Goal: Navigation & Orientation: Find specific page/section

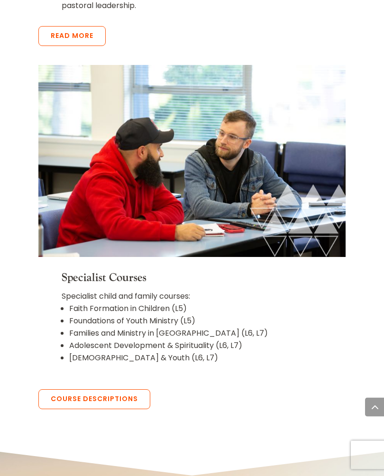
scroll to position [2138, 0]
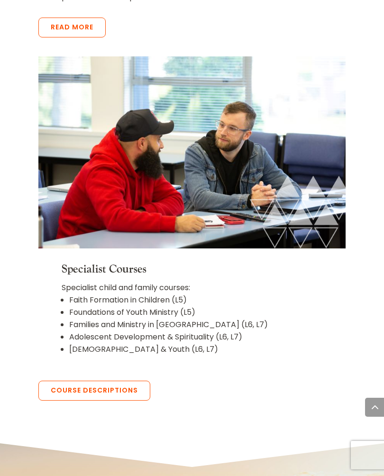
click at [112, 381] on link "Course Descriptions" at bounding box center [94, 391] width 112 height 20
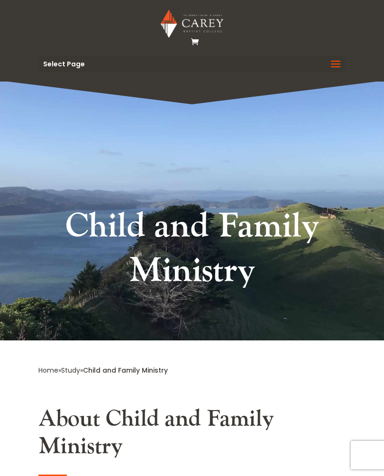
click at [216, 25] on img at bounding box center [192, 23] width 62 height 28
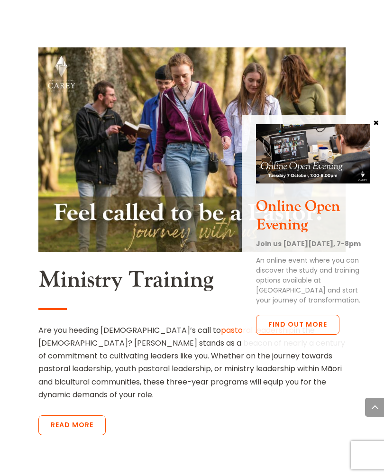
scroll to position [2845, 0]
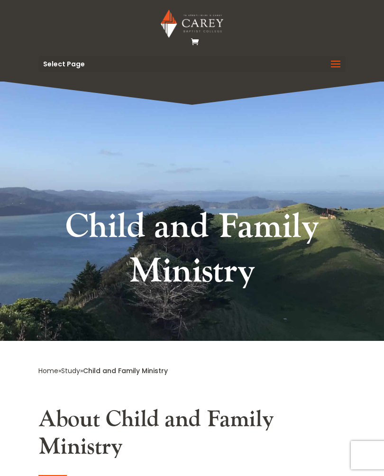
click at [203, 28] on img at bounding box center [192, 23] width 62 height 28
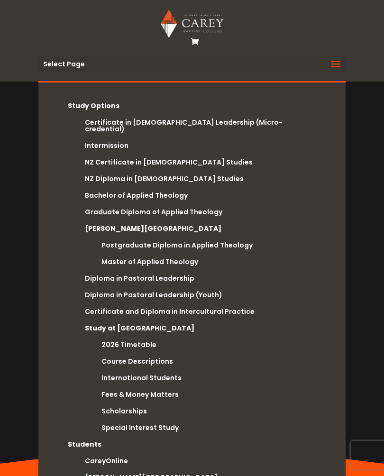
click at [337, 68] on span at bounding box center [335, 70] width 15 height 27
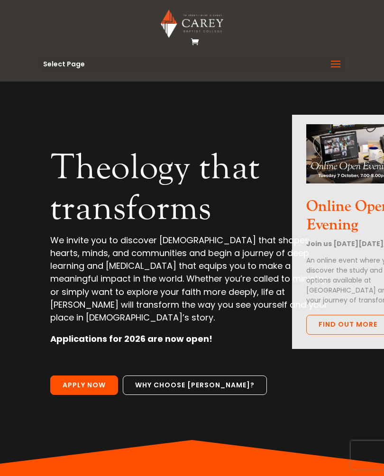
click at [338, 66] on span at bounding box center [335, 70] width 15 height 27
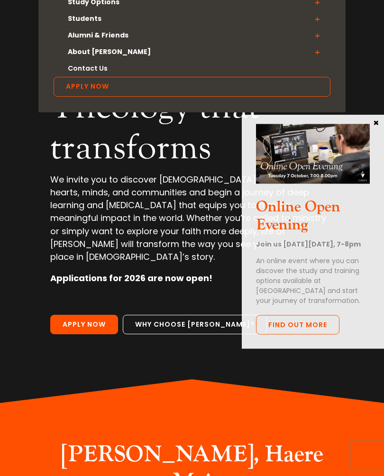
scroll to position [104, 0]
click at [382, 121] on div "Online Open Evening Join us on Tuesday 7 October, 7-8pm An online event where y…" at bounding box center [313, 232] width 142 height 234
click at [383, 123] on div "Online Open Evening Join us on Tuesday 7 October, 7-8pm An online event where y…" at bounding box center [313, 232] width 142 height 234
click at [383, 125] on div "Online Open Evening Join us on Tuesday 7 October, 7-8pm An online event where y…" at bounding box center [313, 232] width 142 height 234
click at [383, 128] on div "Online Open Evening Join us on Tuesday 7 October, 7-8pm An online event where y…" at bounding box center [313, 232] width 142 height 234
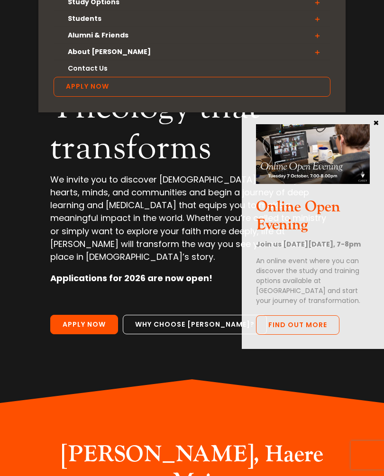
click at [383, 123] on div "Online Open Evening Join us on Tuesday 7 October, 7-8pm An online event where y…" at bounding box center [313, 232] width 142 height 234
click at [382, 124] on div "Online Open Evening Join us on Tuesday 7 October, 7-8pm An online event where y…" at bounding box center [313, 232] width 142 height 234
click at [377, 127] on button "×" at bounding box center [376, 122] width 9 height 9
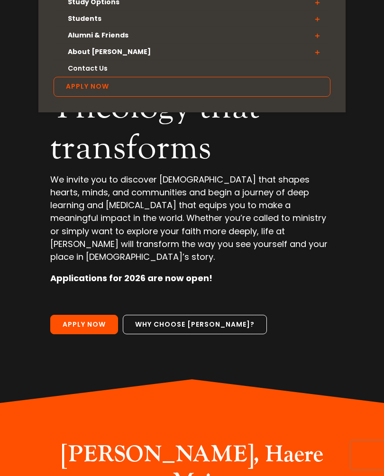
click at [377, 129] on div "Video Player 00:09 00:00 00:11 Use Up/Down Arrow keys to increase or decrease v…" at bounding box center [192, 190] width 384 height 426
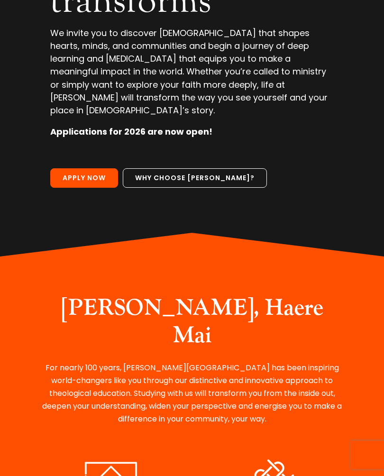
scroll to position [0, 0]
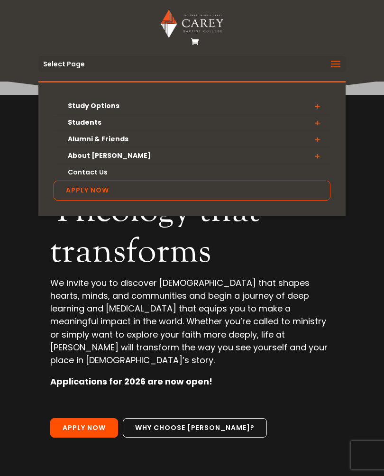
click at [335, 69] on span at bounding box center [335, 70] width 15 height 27
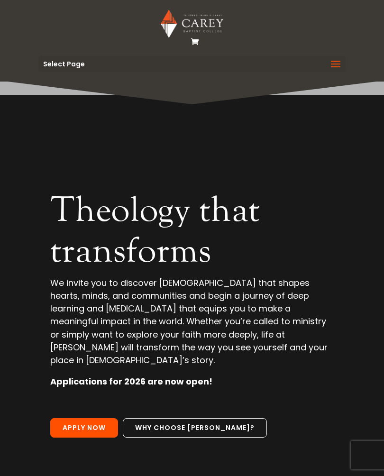
click at [340, 67] on span at bounding box center [335, 70] width 15 height 27
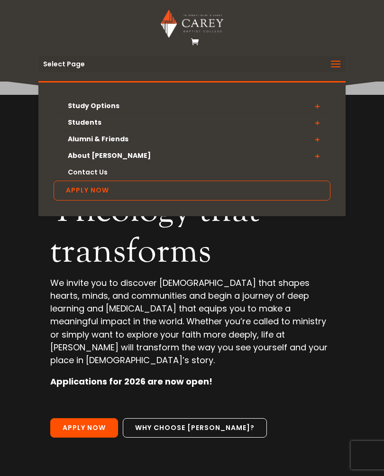
click at [104, 164] on link "About [PERSON_NAME]" at bounding box center [192, 156] width 277 height 17
